Goal: Task Accomplishment & Management: Complete application form

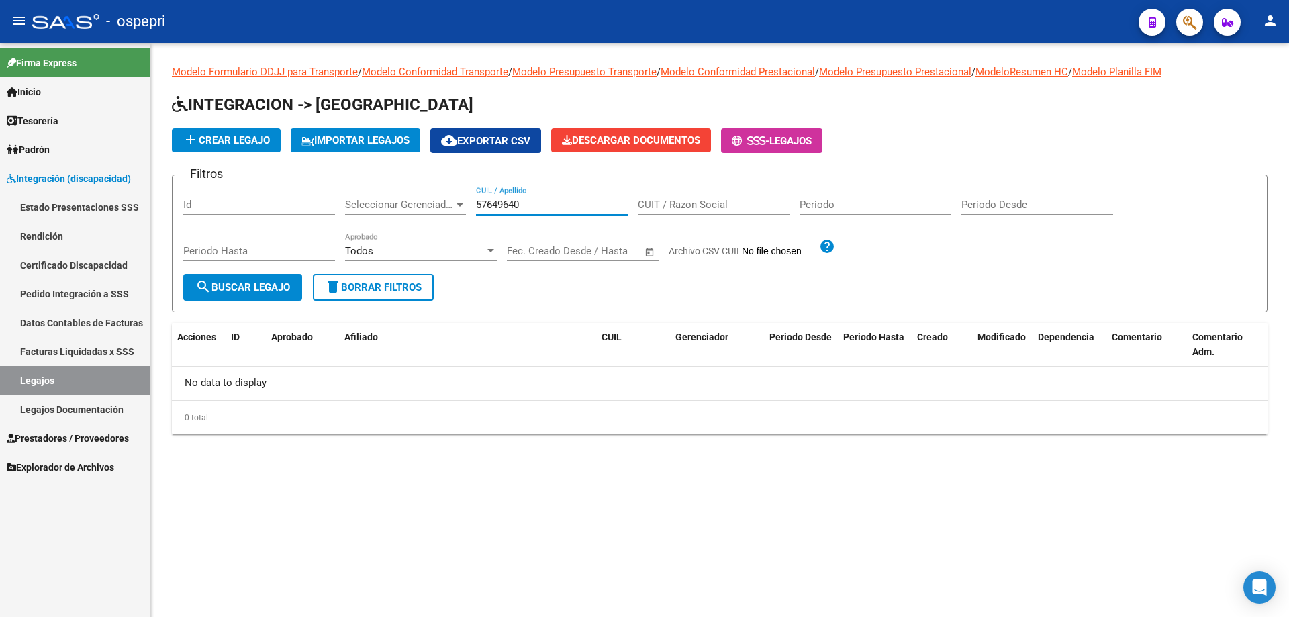
drag, startPoint x: 546, startPoint y: 201, endPoint x: 406, endPoint y: 200, distance: 139.7
click at [406, 200] on div "Filtros Id Seleccionar Gerenciador Seleccionar Gerenciador 57649640 CUIL / Apel…" at bounding box center [719, 230] width 1073 height 88
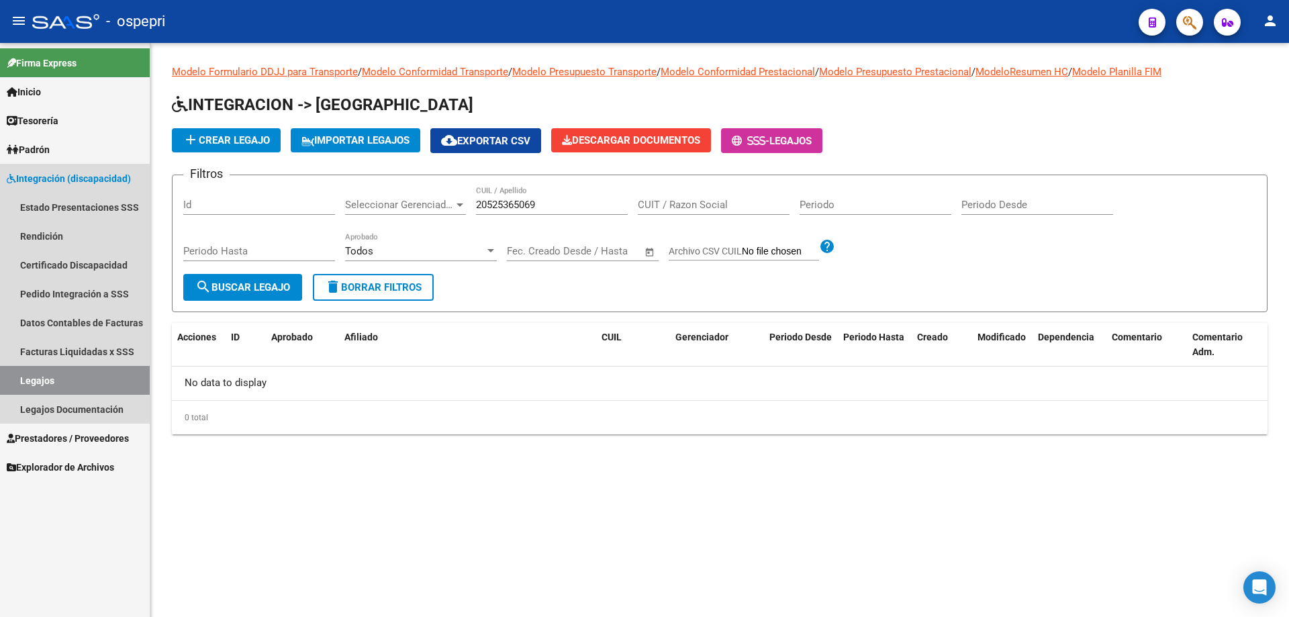
click at [75, 378] on link "Legajos" at bounding box center [75, 380] width 150 height 29
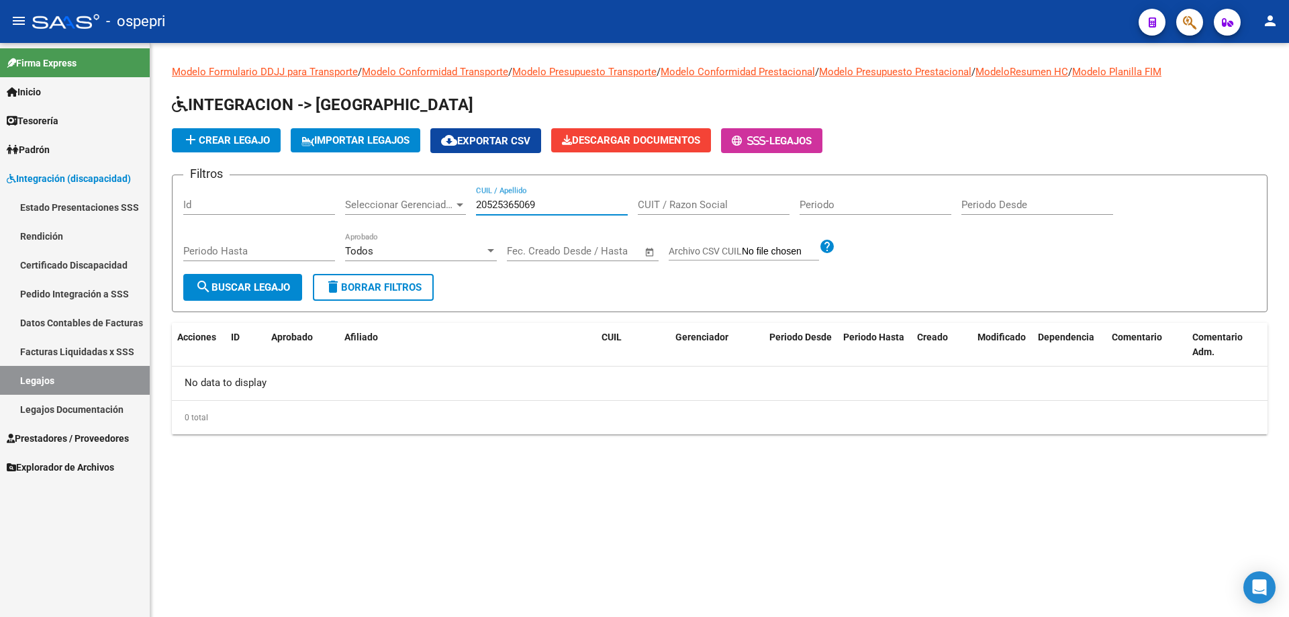
drag, startPoint x: 550, startPoint y: 199, endPoint x: 453, endPoint y: 199, distance: 97.4
click at [453, 199] on div "Filtros Id Seleccionar Gerenciador Seleccionar Gerenciador 20525365069 CUIL / A…" at bounding box center [719, 230] width 1073 height 88
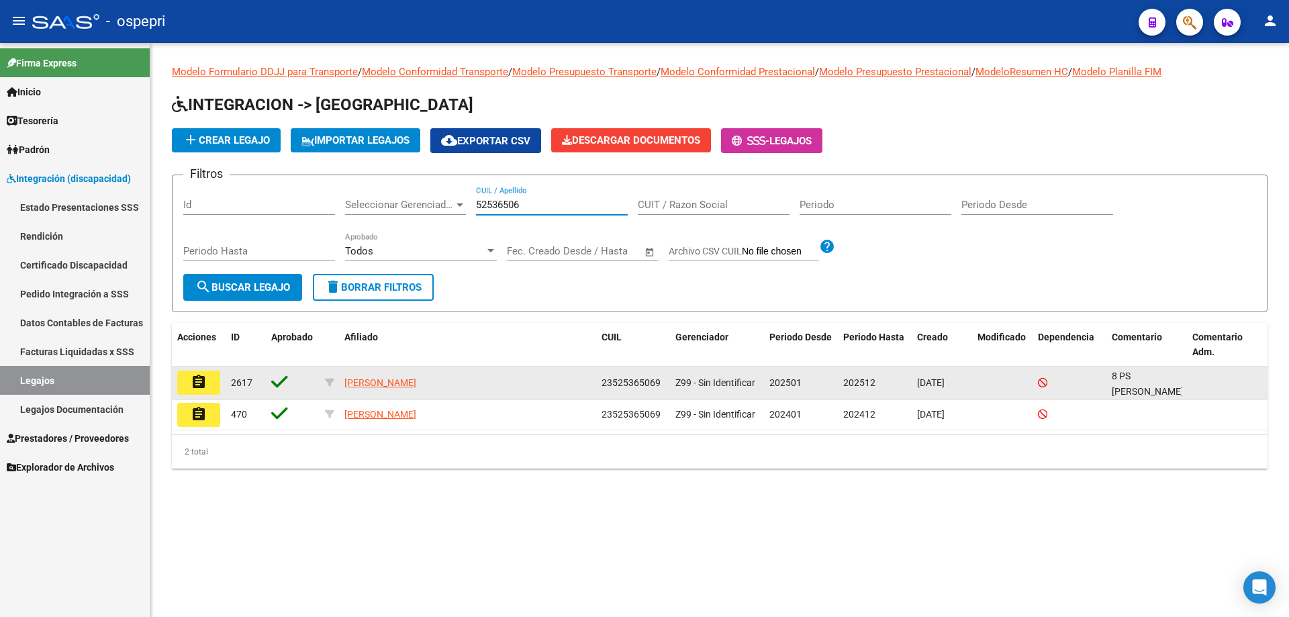
type input "52536506"
click at [214, 386] on button "assignment" at bounding box center [198, 383] width 43 height 24
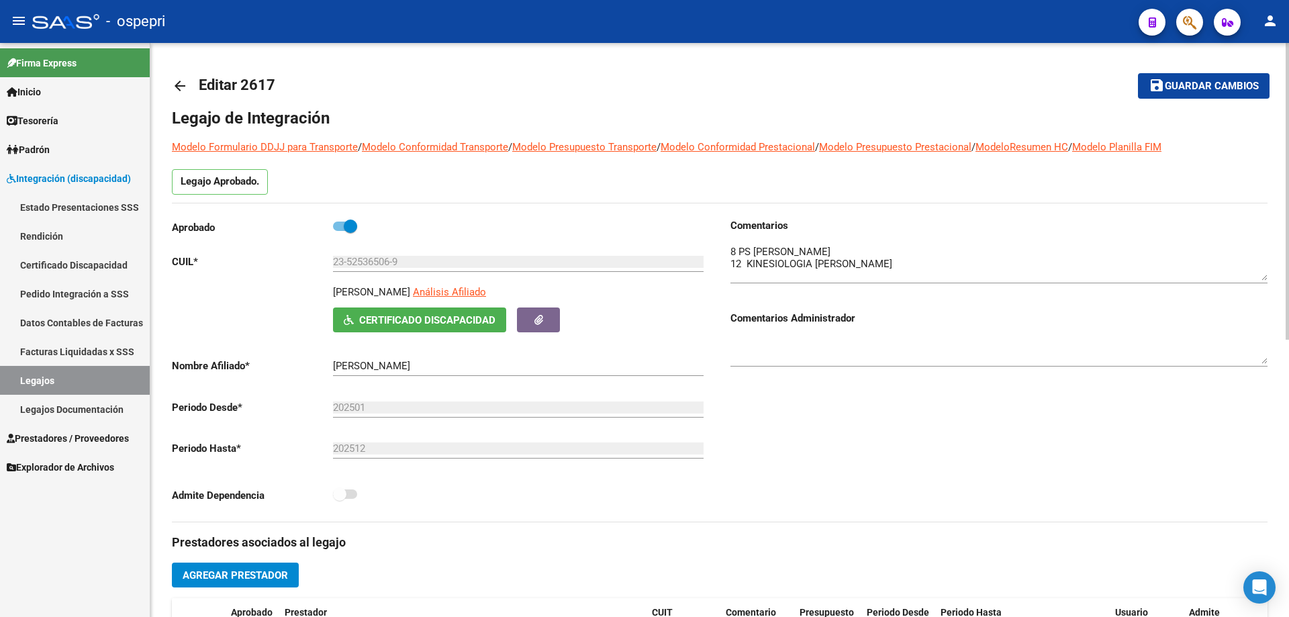
drag, startPoint x: 1264, startPoint y: 265, endPoint x: 1262, endPoint y: 279, distance: 15.0
click at [1264, 277] on textarea at bounding box center [999, 262] width 537 height 36
click at [742, 266] on textarea at bounding box center [999, 264] width 537 height 40
click at [906, 263] on textarea at bounding box center [999, 264] width 537 height 40
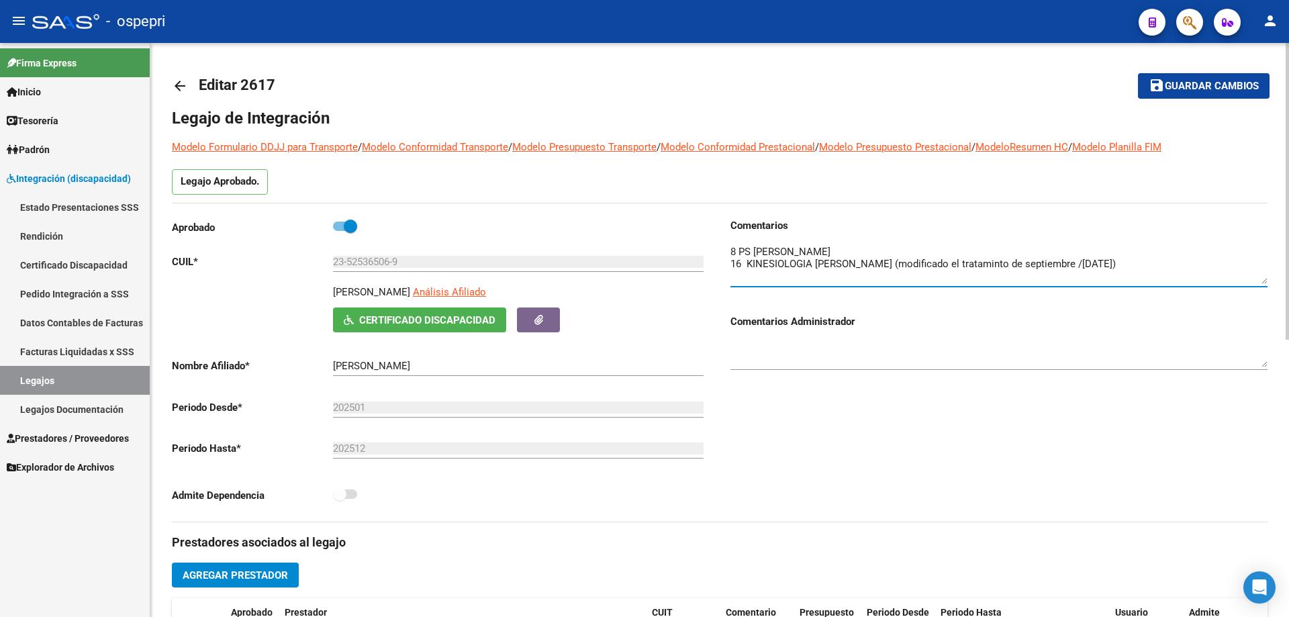
type textarea "8 PS [PERSON_NAME] 16 KINESIOLOGIA [PERSON_NAME] (modificado el trataminto de s…"
click at [1201, 85] on span "Guardar cambios" at bounding box center [1212, 87] width 94 height 12
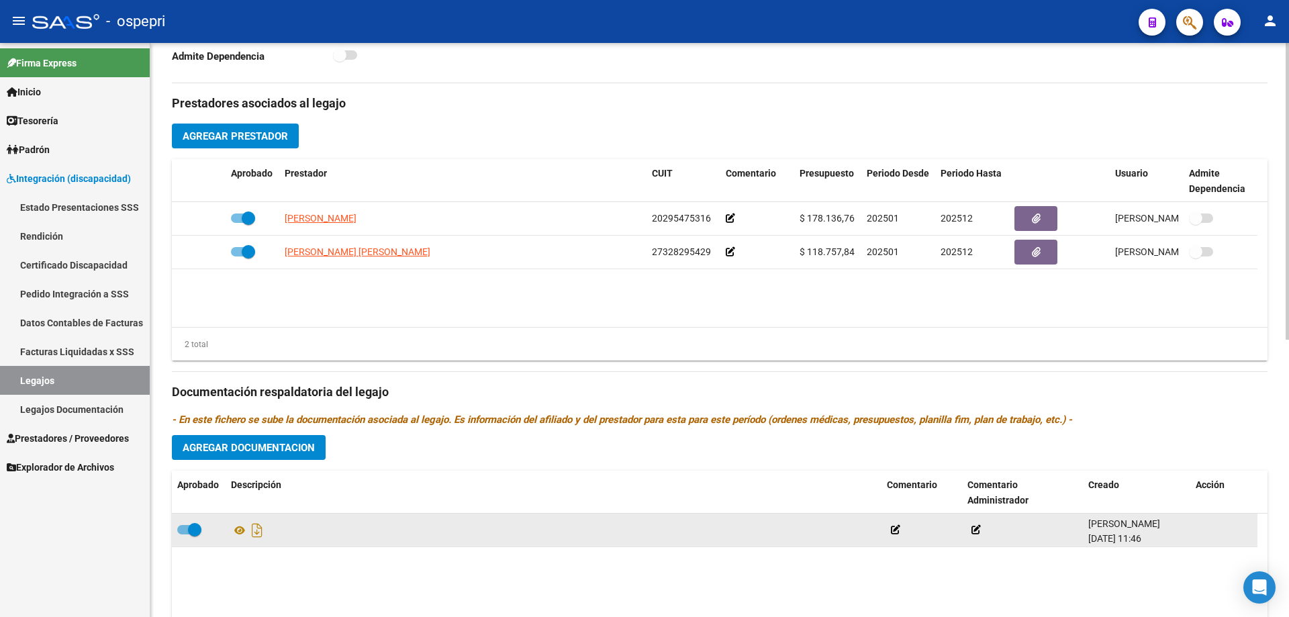
scroll to position [470, 0]
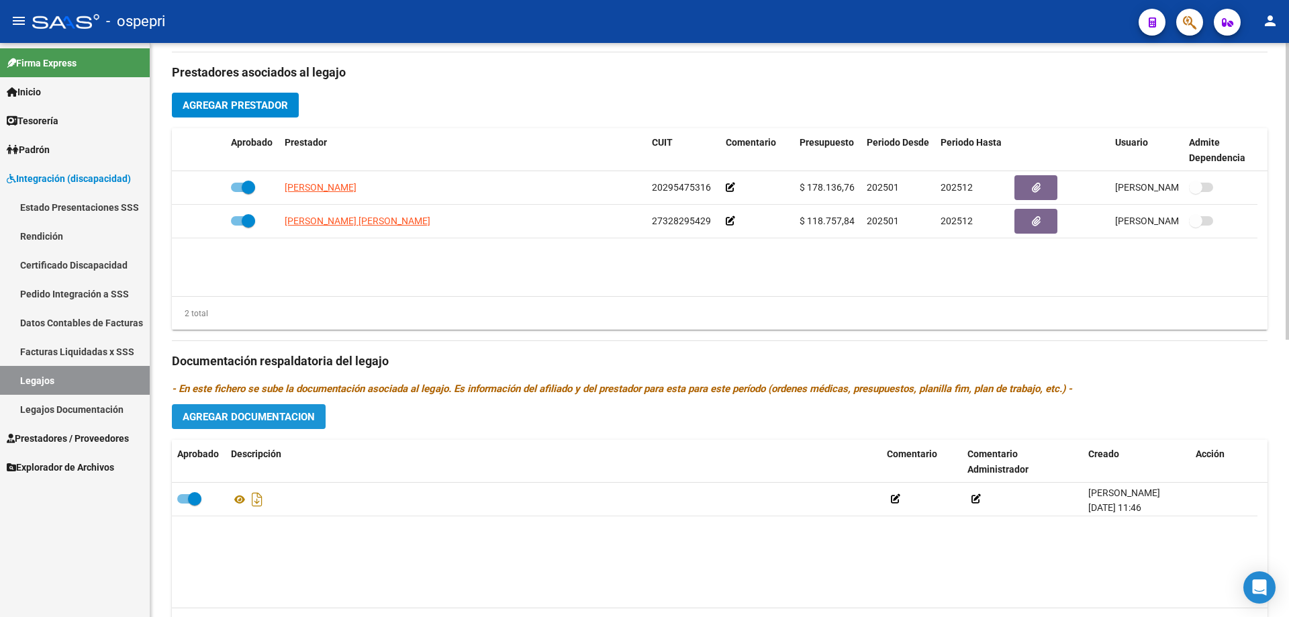
click at [269, 414] on span "Agregar Documentacion" at bounding box center [249, 417] width 132 height 12
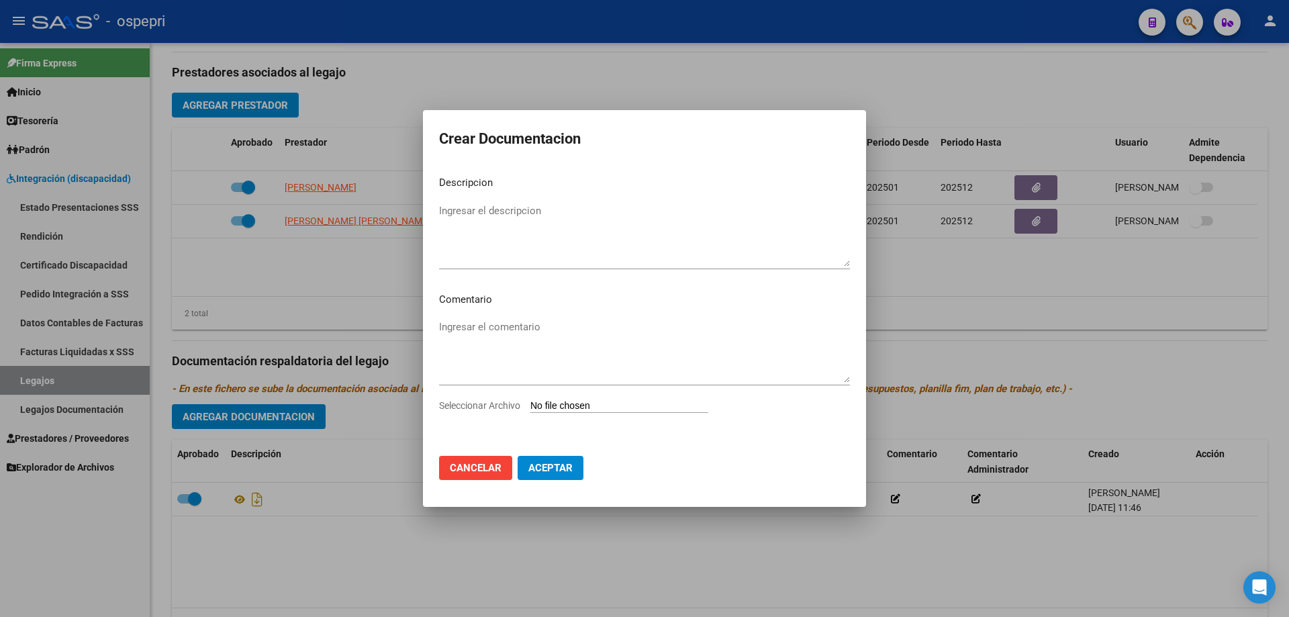
type input "C:\fakepath\23525365069 (1).pdf"
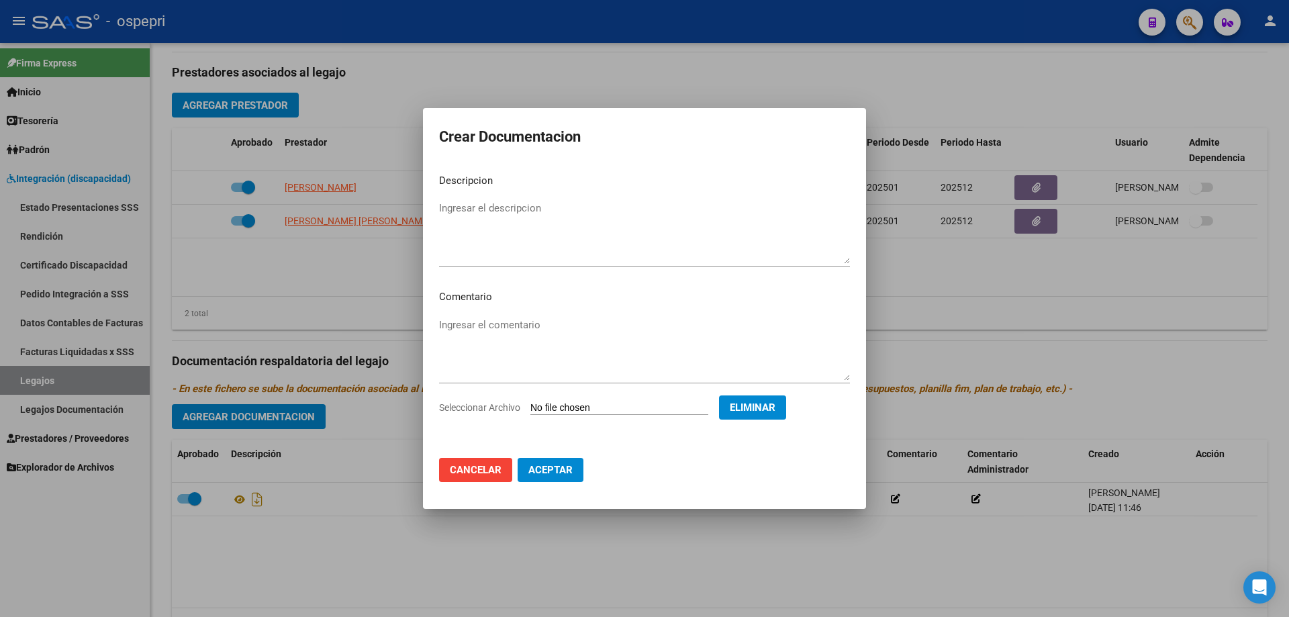
click at [550, 471] on span "Aceptar" at bounding box center [550, 470] width 44 height 12
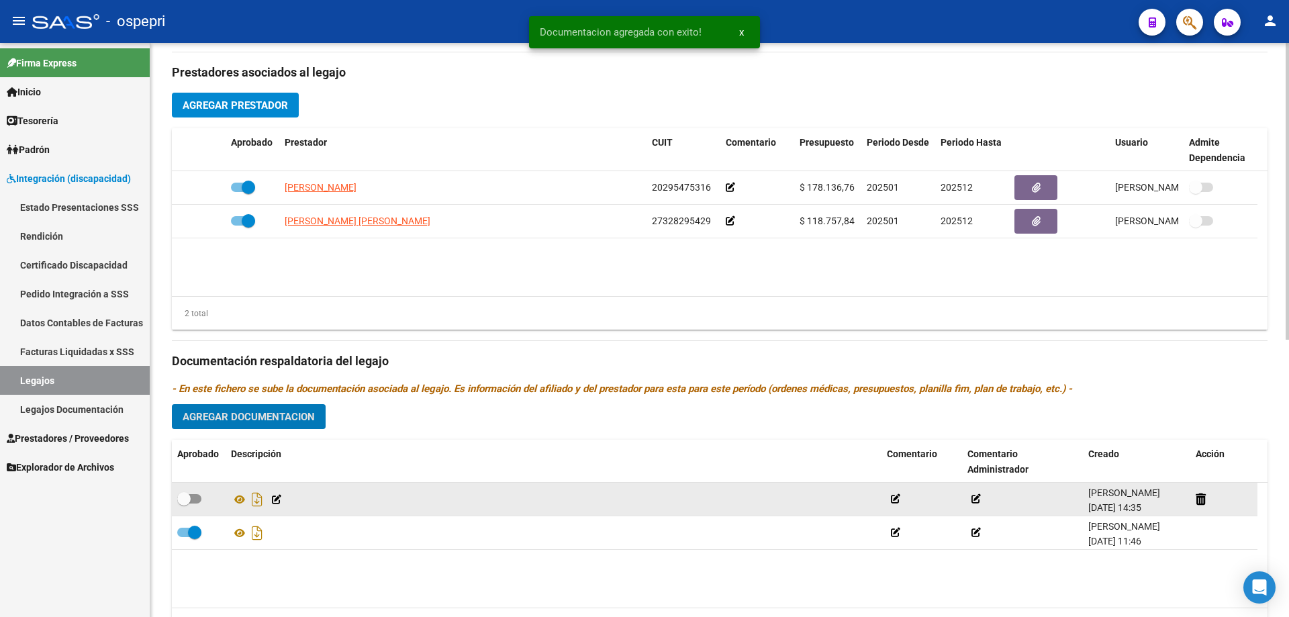
click at [187, 496] on span at bounding box center [183, 498] width 13 height 13
click at [184, 504] on input "checkbox" at bounding box center [183, 504] width 1 height 1
checkbox input "true"
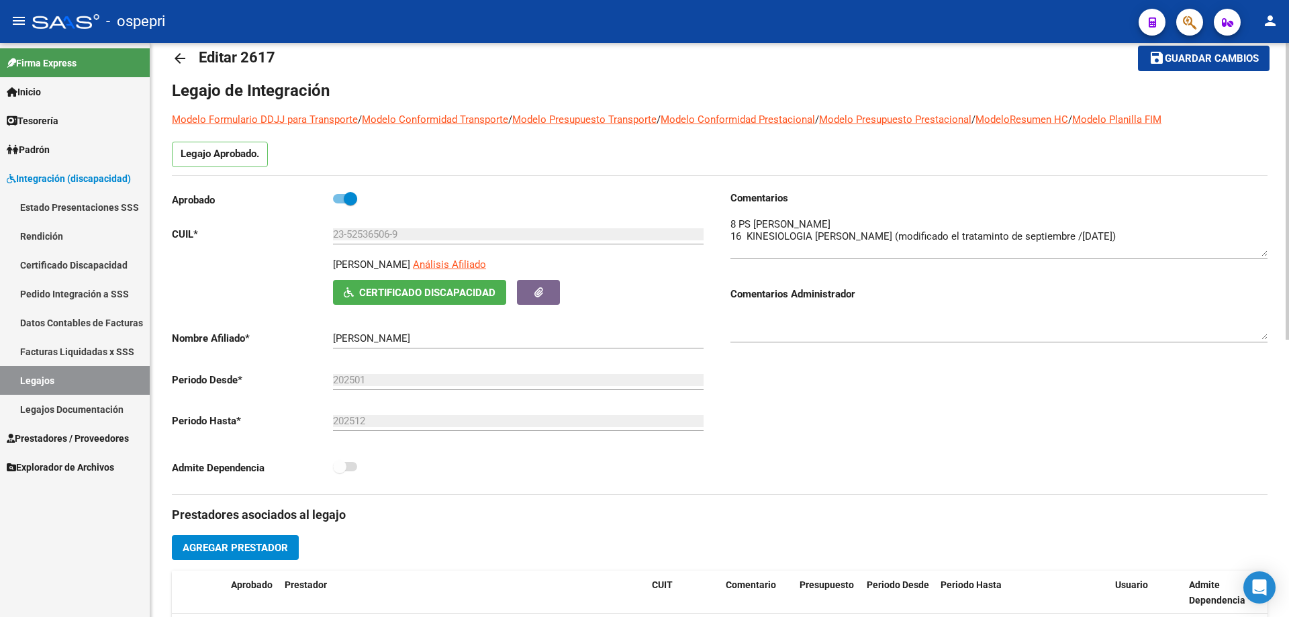
scroll to position [0, 0]
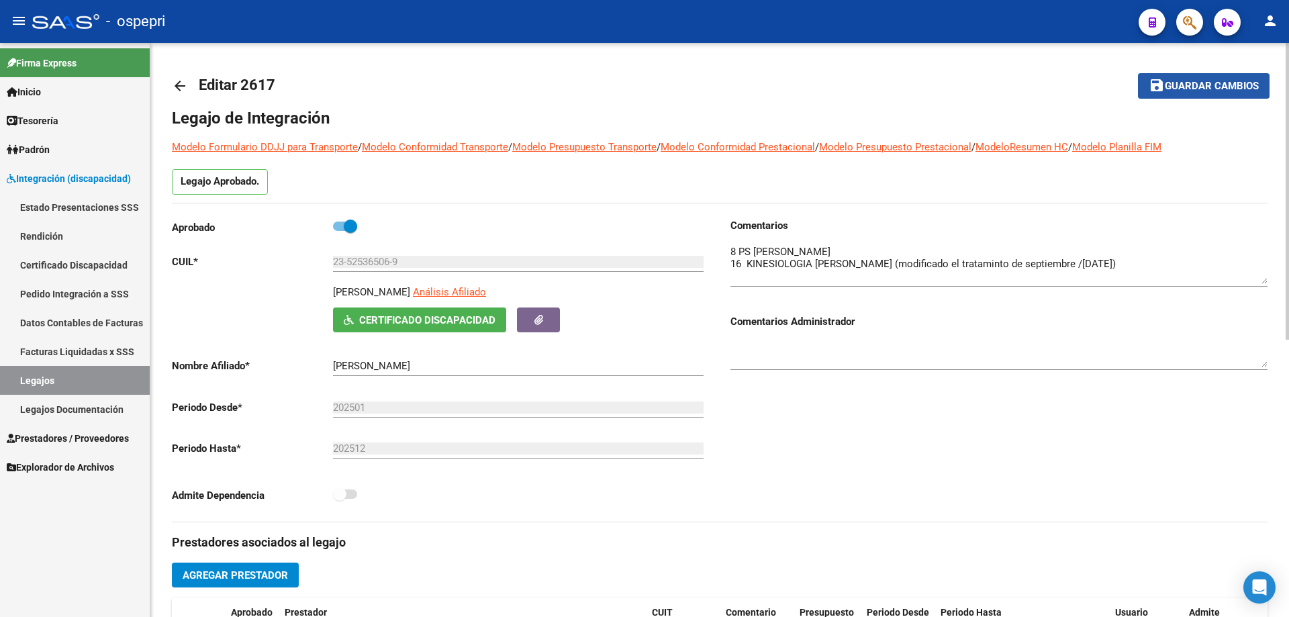
click at [1208, 84] on span "Guardar cambios" at bounding box center [1212, 87] width 94 height 12
click at [1197, 88] on span "Guardar cambios" at bounding box center [1212, 87] width 94 height 12
